Goal: Information Seeking & Learning: Learn about a topic

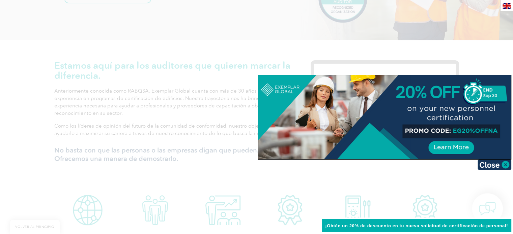
scroll to position [187, 0]
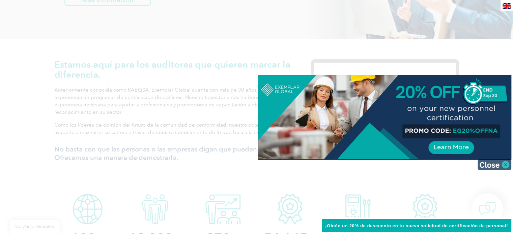
click at [502, 166] on img at bounding box center [495, 165] width 34 height 10
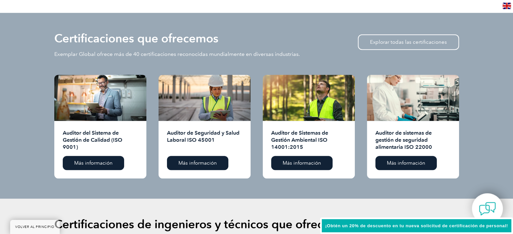
scroll to position [680, 0]
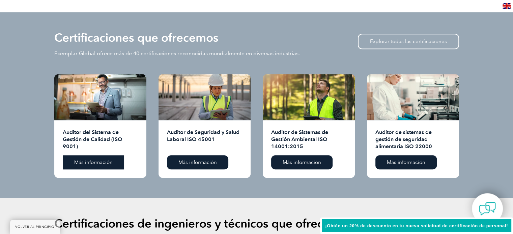
click at [98, 162] on font "Más información" at bounding box center [93, 163] width 38 height 6
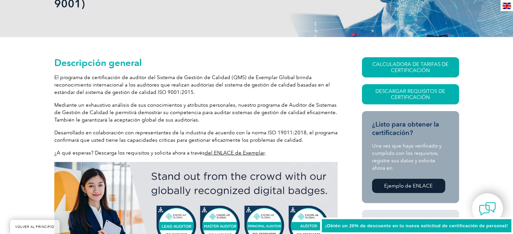
scroll to position [130, 0]
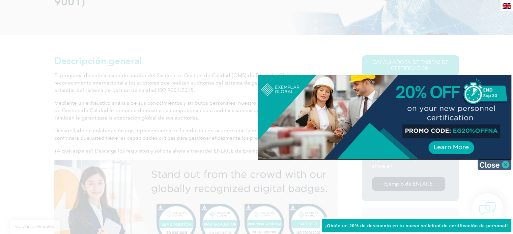
click at [507, 163] on img at bounding box center [495, 165] width 34 height 10
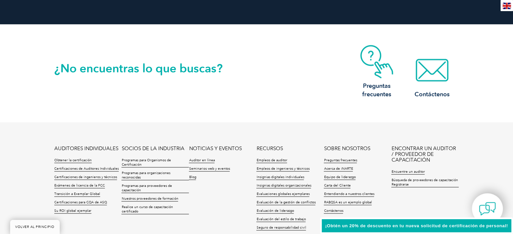
scroll to position [1014, 0]
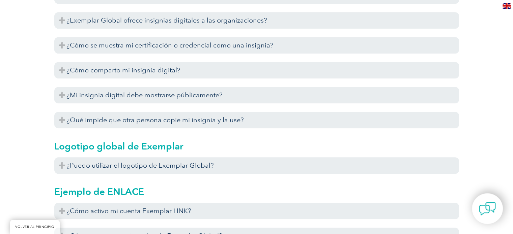
scroll to position [747, 0]
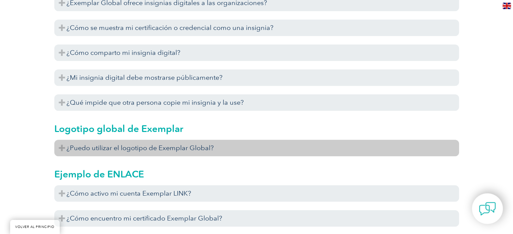
click at [188, 148] on font "¿Puedo utilizar el logotipo de Exemplar Global?" at bounding box center [139, 148] width 147 height 8
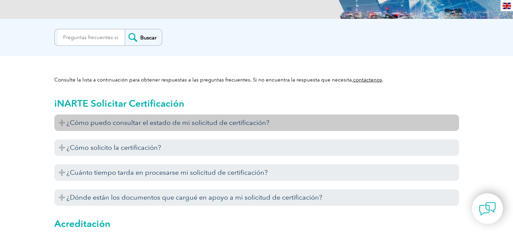
scroll to position [0, 0]
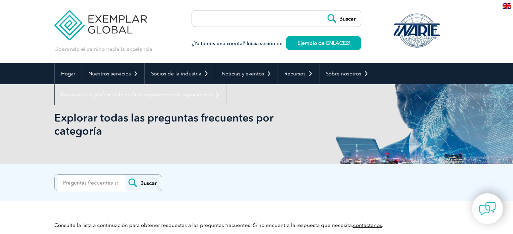
click at [455, 24] on div at bounding box center [455, 31] width 8 height 63
